Goal: Task Accomplishment & Management: Use online tool/utility

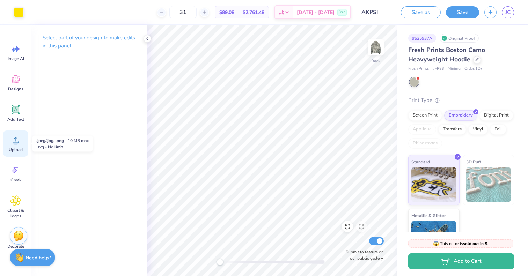
click at [16, 138] on icon at bounding box center [15, 140] width 10 height 10
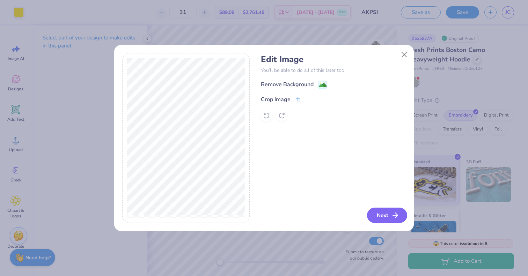
click at [384, 211] on button "Next" at bounding box center [387, 215] width 40 height 15
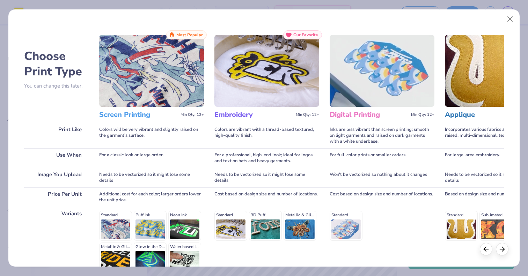
scroll to position [72, 0]
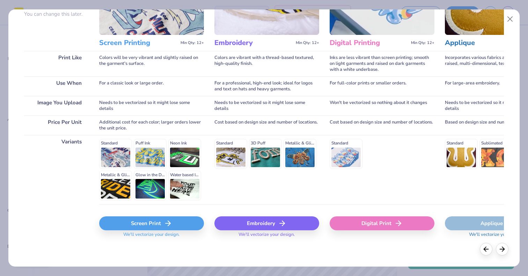
click at [252, 229] on div "Embroidery" at bounding box center [267, 224] width 105 height 14
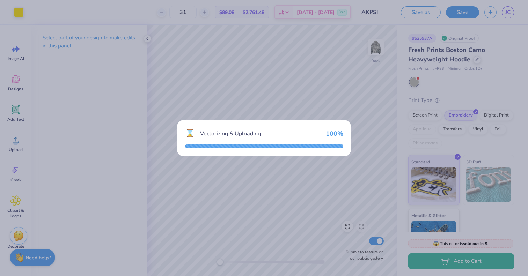
click at [336, 128] on div "⌛ Vectorizing & Uploading 100 %" at bounding box center [264, 134] width 158 height 12
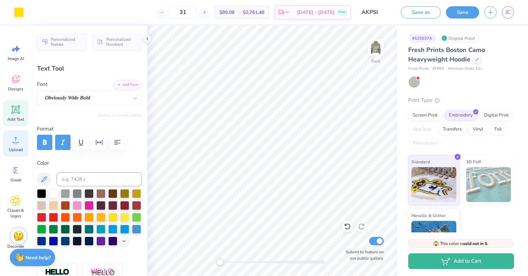
click at [19, 136] on icon at bounding box center [15, 140] width 10 height 10
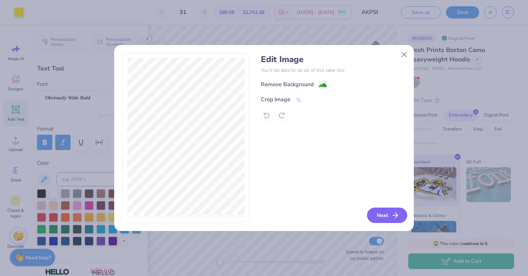
click at [382, 217] on button "Next" at bounding box center [387, 215] width 40 height 15
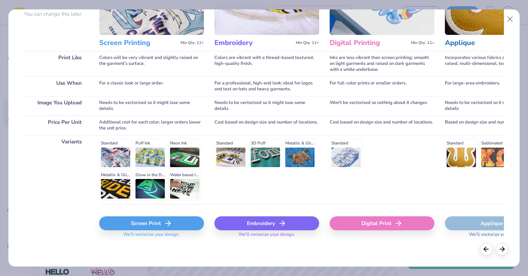
click at [282, 224] on icon at bounding box center [282, 223] width 8 height 8
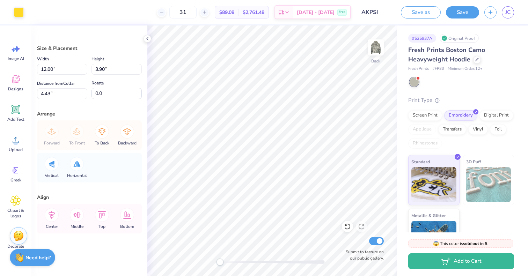
type input "4.41"
type input "1.43"
type input "6.89"
type input "2.42"
type input "0.78"
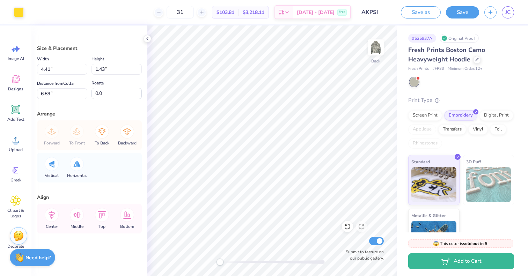
type input "2.22"
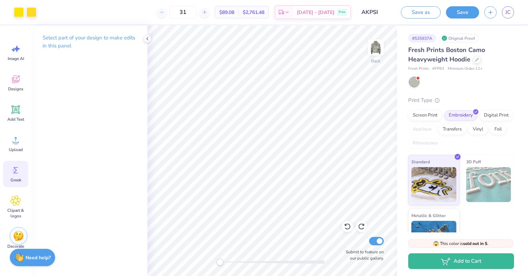
click at [7, 167] on div "Greek" at bounding box center [15, 174] width 25 height 26
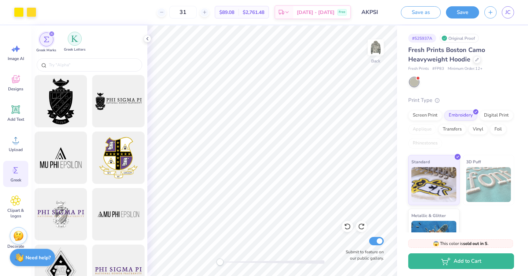
click at [75, 39] on img "filter for Greek Letters" at bounding box center [74, 38] width 7 height 7
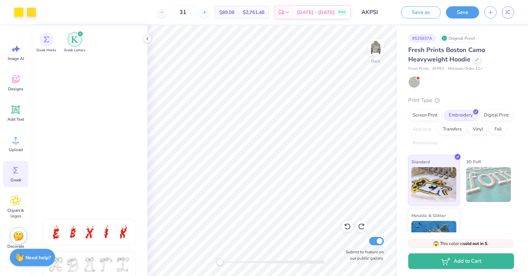
scroll to position [0, 0]
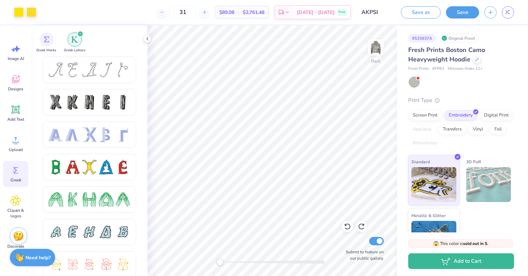
click at [78, 37] on img "filter for Greek Letters" at bounding box center [74, 39] width 7 height 7
click at [49, 41] on div "filter for Greek Marks" at bounding box center [46, 39] width 14 height 14
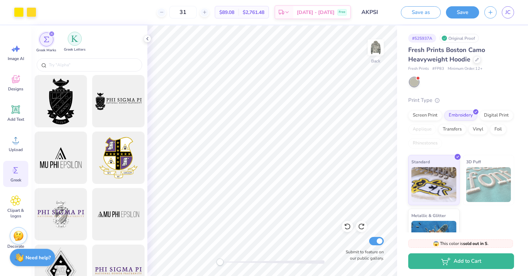
click at [69, 43] on div "Greek Letters" at bounding box center [75, 42] width 22 height 21
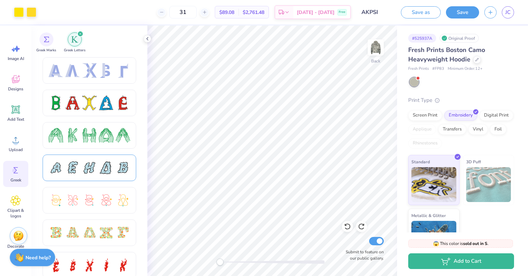
scroll to position [64, 0]
click at [93, 111] on div at bounding box center [90, 103] width 94 height 27
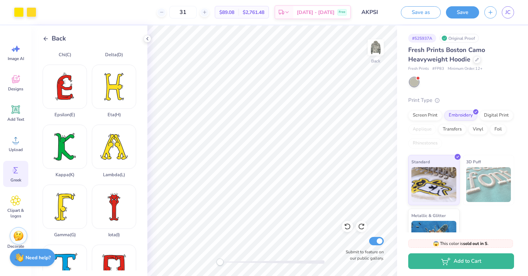
scroll to position [0, 0]
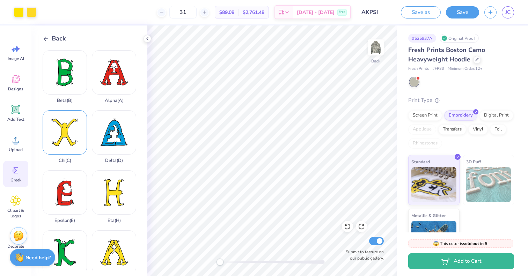
click at [71, 116] on div "Chi ( C )" at bounding box center [65, 136] width 44 height 53
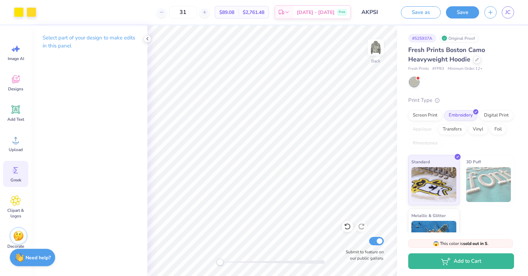
click at [23, 171] on div "Greek" at bounding box center [15, 174] width 25 height 26
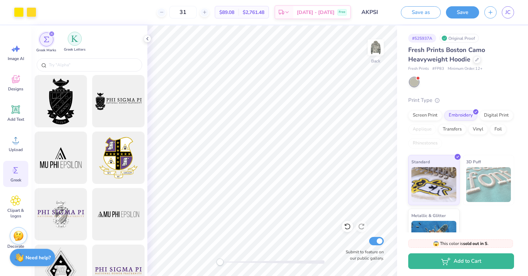
click at [75, 38] on img "filter for Greek Letters" at bounding box center [74, 38] width 7 height 7
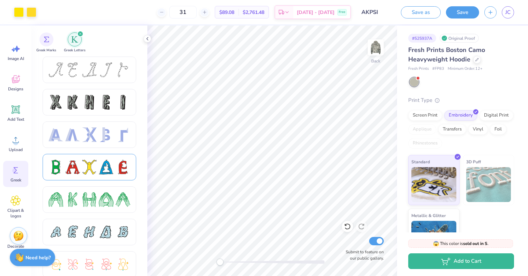
click at [78, 167] on div at bounding box center [72, 167] width 15 height 15
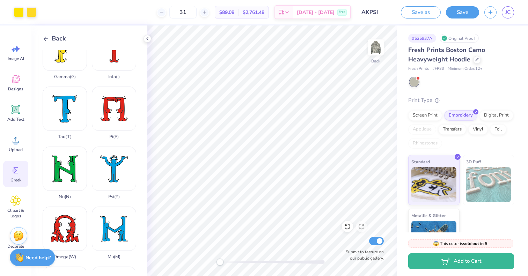
scroll to position [283, 0]
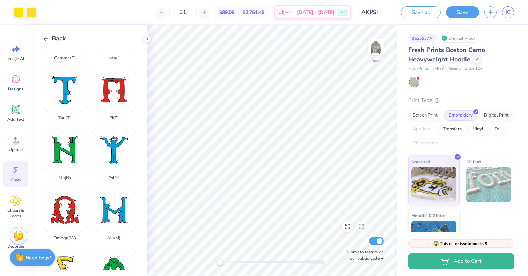
click at [65, 38] on span "Back" at bounding box center [59, 38] width 14 height 9
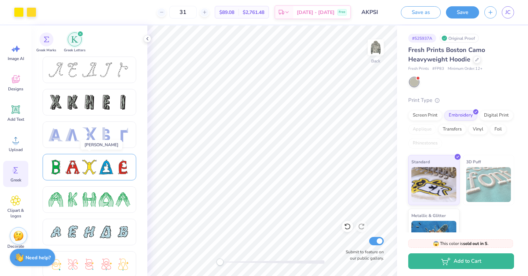
click at [79, 154] on div at bounding box center [90, 167] width 94 height 27
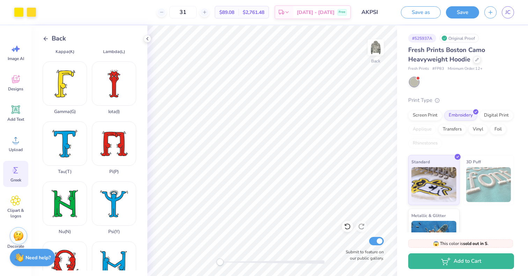
scroll to position [230, 0]
click at [20, 120] on span "Add Text" at bounding box center [15, 120] width 17 height 6
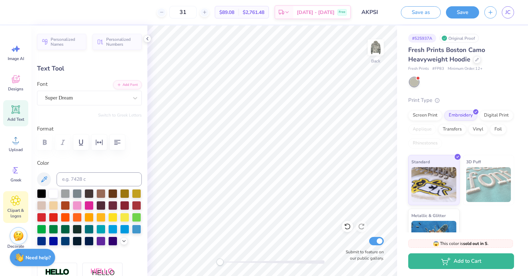
click at [11, 209] on span "Clipart & logos" at bounding box center [15, 213] width 23 height 11
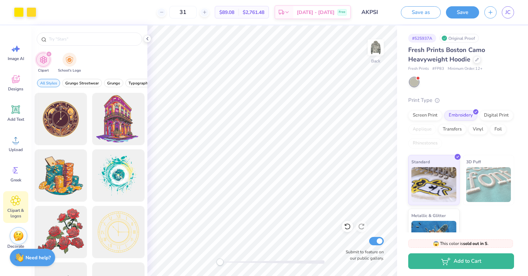
click at [451, 10] on button "Save" at bounding box center [462, 12] width 33 height 12
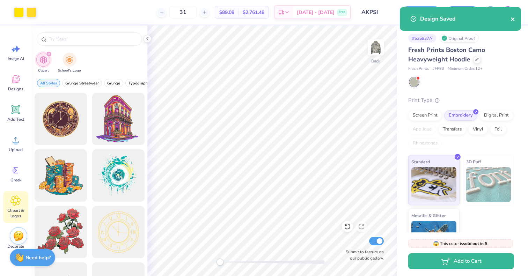
click at [514, 18] on icon "close" at bounding box center [512, 18] width 3 height 3
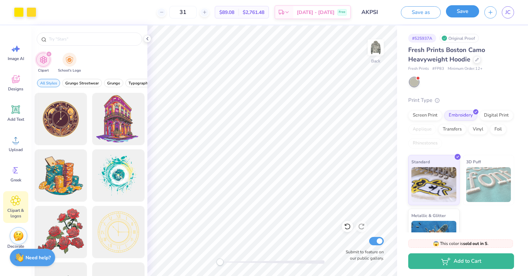
click at [454, 13] on button "Save" at bounding box center [462, 11] width 33 height 12
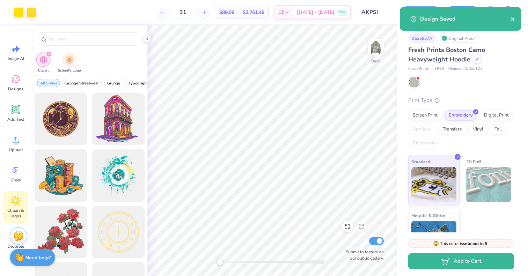
click at [512, 18] on icon "close" at bounding box center [512, 18] width 3 height 3
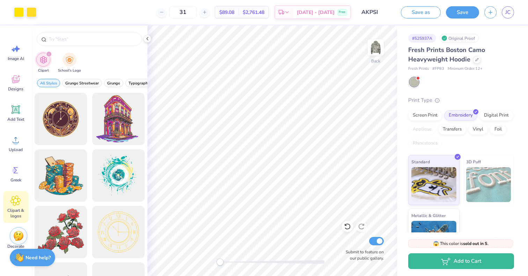
click at [512, 10] on div "Design Saved" at bounding box center [461, 22] width 124 height 32
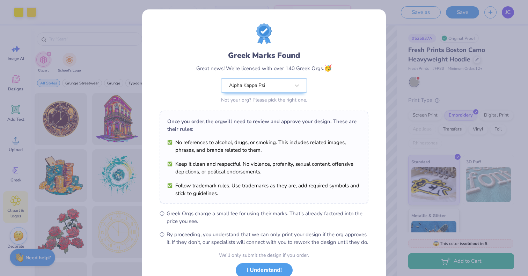
click at [507, 12] on div "Greek Marks Found Great news! We're licensed with over 140 Greek Orgs. 🥳 Alpha …" at bounding box center [264, 138] width 528 height 276
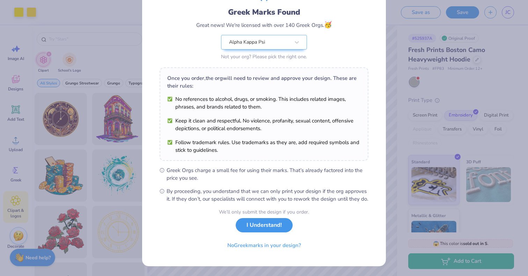
click at [283, 229] on button "I Understand!" at bounding box center [264, 225] width 57 height 14
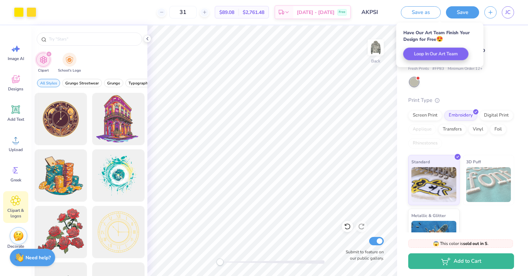
scroll to position [0, 0]
click at [508, 14] on span "JC" at bounding box center [508, 12] width 5 height 8
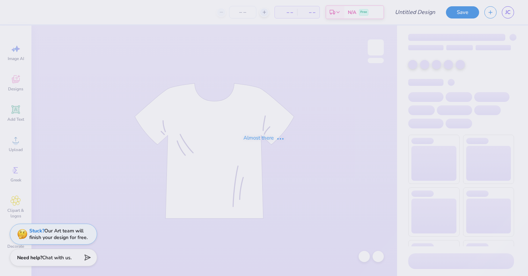
type input "yellow blue"
type input "31"
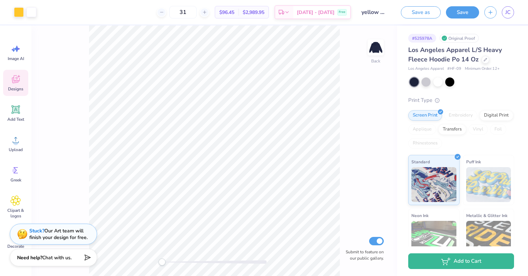
click at [11, 86] on div "Designs" at bounding box center [15, 83] width 25 height 26
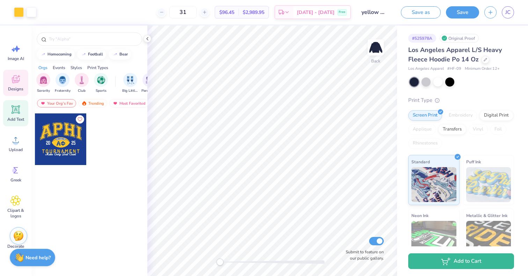
click at [7, 116] on div "Add Text" at bounding box center [15, 113] width 25 height 26
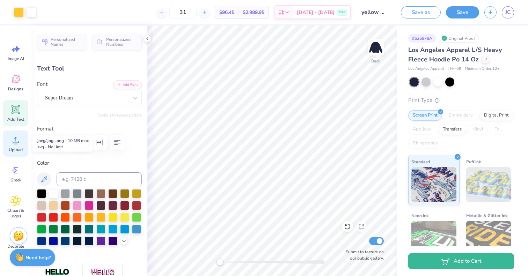
click at [11, 139] on icon at bounding box center [15, 140] width 10 height 10
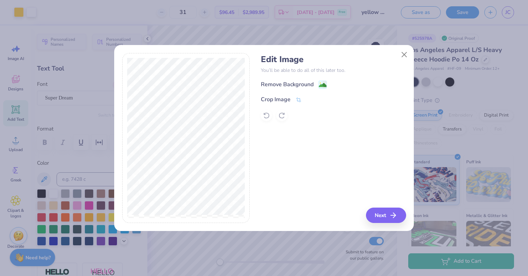
click at [385, 205] on div "Edit Image You’ll be able to do all of this later too. Remove Background Crop I…" at bounding box center [333, 138] width 145 height 171
click at [385, 210] on button "Next" at bounding box center [387, 215] width 40 height 15
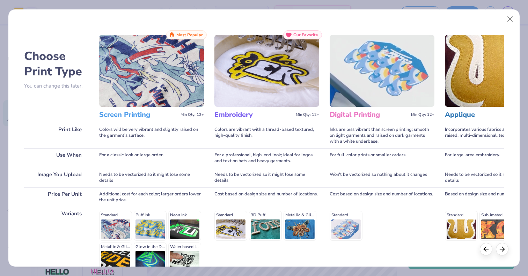
scroll to position [72, 0]
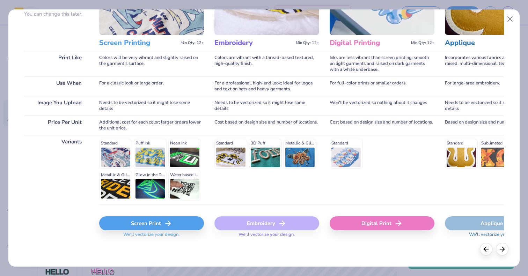
click at [281, 229] on div "Embroidery" at bounding box center [267, 224] width 105 height 14
click at [172, 220] on icon at bounding box center [168, 223] width 8 height 8
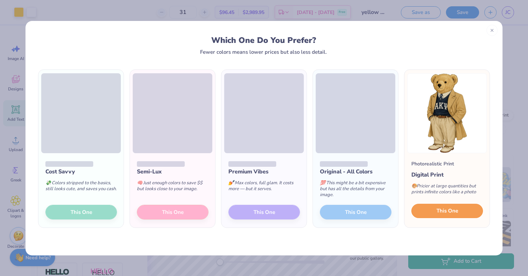
click at [437, 205] on button "This One" at bounding box center [448, 211] width 72 height 15
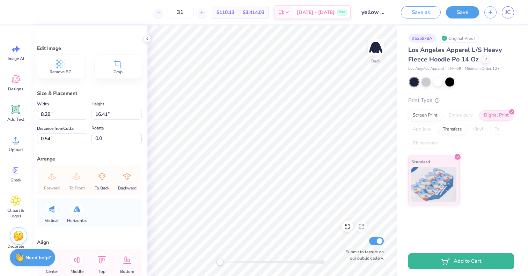
type input "3.50"
type input "6.94"
type input "10.02"
type input "2.84"
type input "5.63"
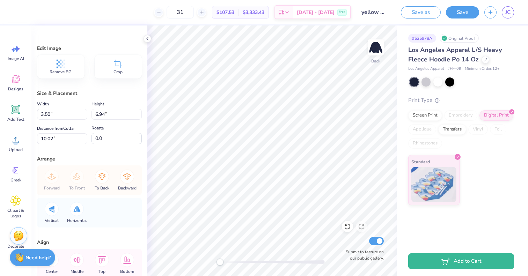
type input "11.37"
type input "9.89"
type input "3.06"
type input "6.06"
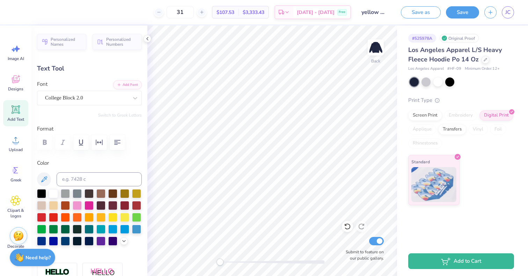
type textarea "0"
type textarea "PC"
click at [142, 38] on div "Personalized Names Personalized Numbers Text Tool Add Font Font College Block 2…" at bounding box center [89, 151] width 116 height 251
click at [146, 38] on icon at bounding box center [148, 39] width 6 height 6
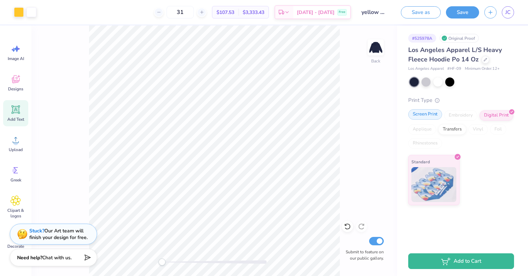
click at [432, 115] on div "Screen Print" at bounding box center [425, 114] width 34 height 10
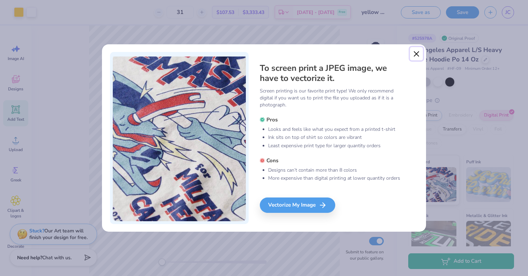
click at [414, 55] on button "Close" at bounding box center [416, 53] width 13 height 13
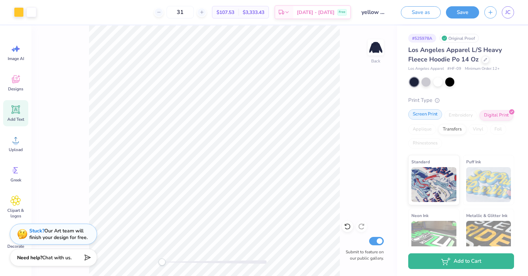
click at [431, 116] on div "Screen Print" at bounding box center [425, 114] width 34 height 10
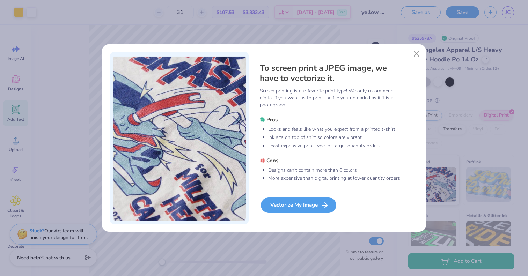
click at [299, 203] on div "Vectorize My Image" at bounding box center [298, 205] width 75 height 15
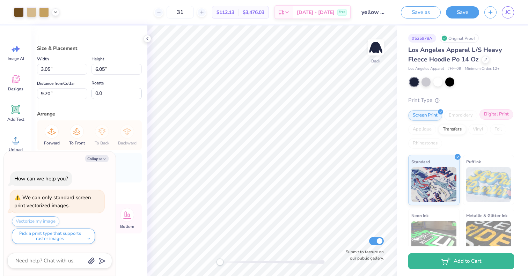
click at [488, 117] on div "Digital Print" at bounding box center [497, 114] width 34 height 10
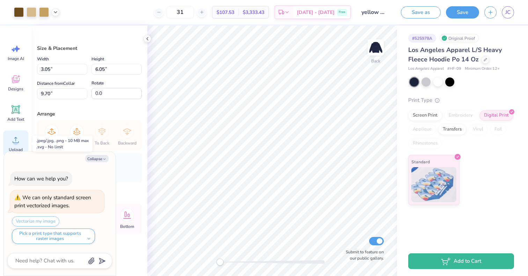
click at [19, 144] on icon at bounding box center [15, 140] width 10 height 10
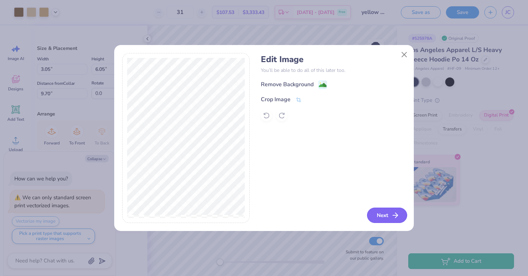
click at [390, 215] on button "Next" at bounding box center [387, 215] width 40 height 15
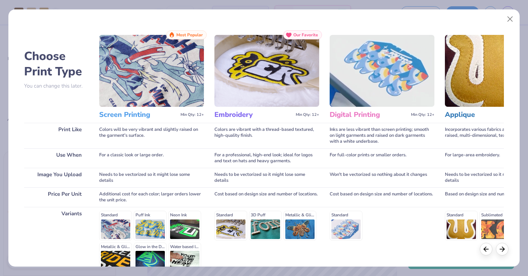
scroll to position [72, 0]
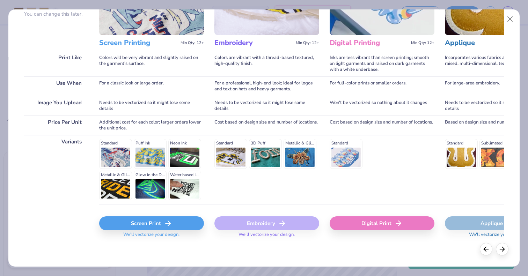
click at [377, 225] on div "Digital Print" at bounding box center [382, 224] width 105 height 14
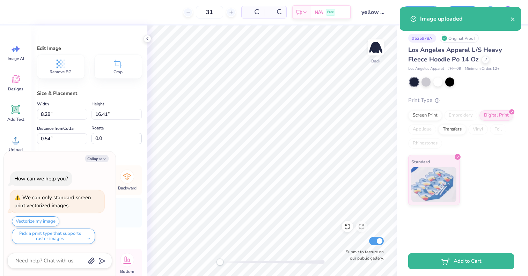
type textarea "x"
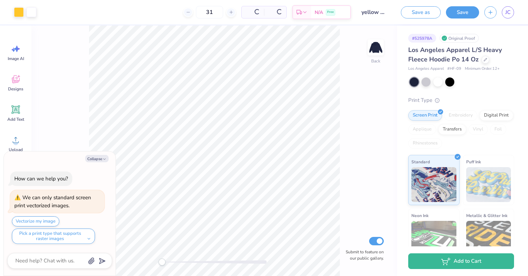
type textarea "x"
click at [489, 10] on icon "button" at bounding box center [491, 11] width 6 height 6
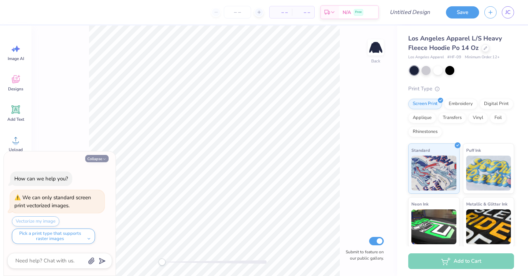
click at [100, 160] on button "Collapse" at bounding box center [96, 158] width 23 height 7
type textarea "x"
